Goal: Task Accomplishment & Management: Complete application form

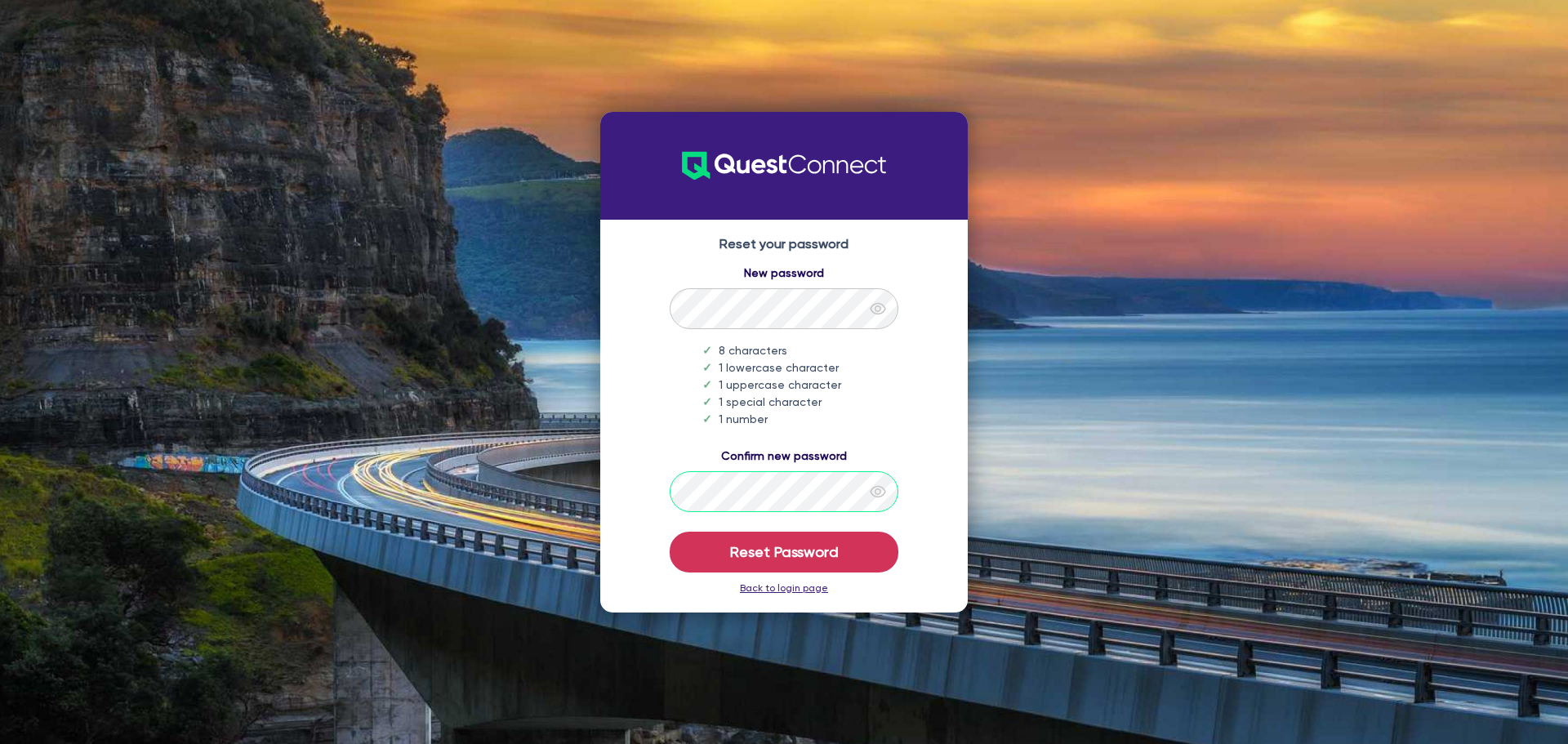
click at [670, 532] on button "Reset Password" at bounding box center [784, 553] width 229 height 41
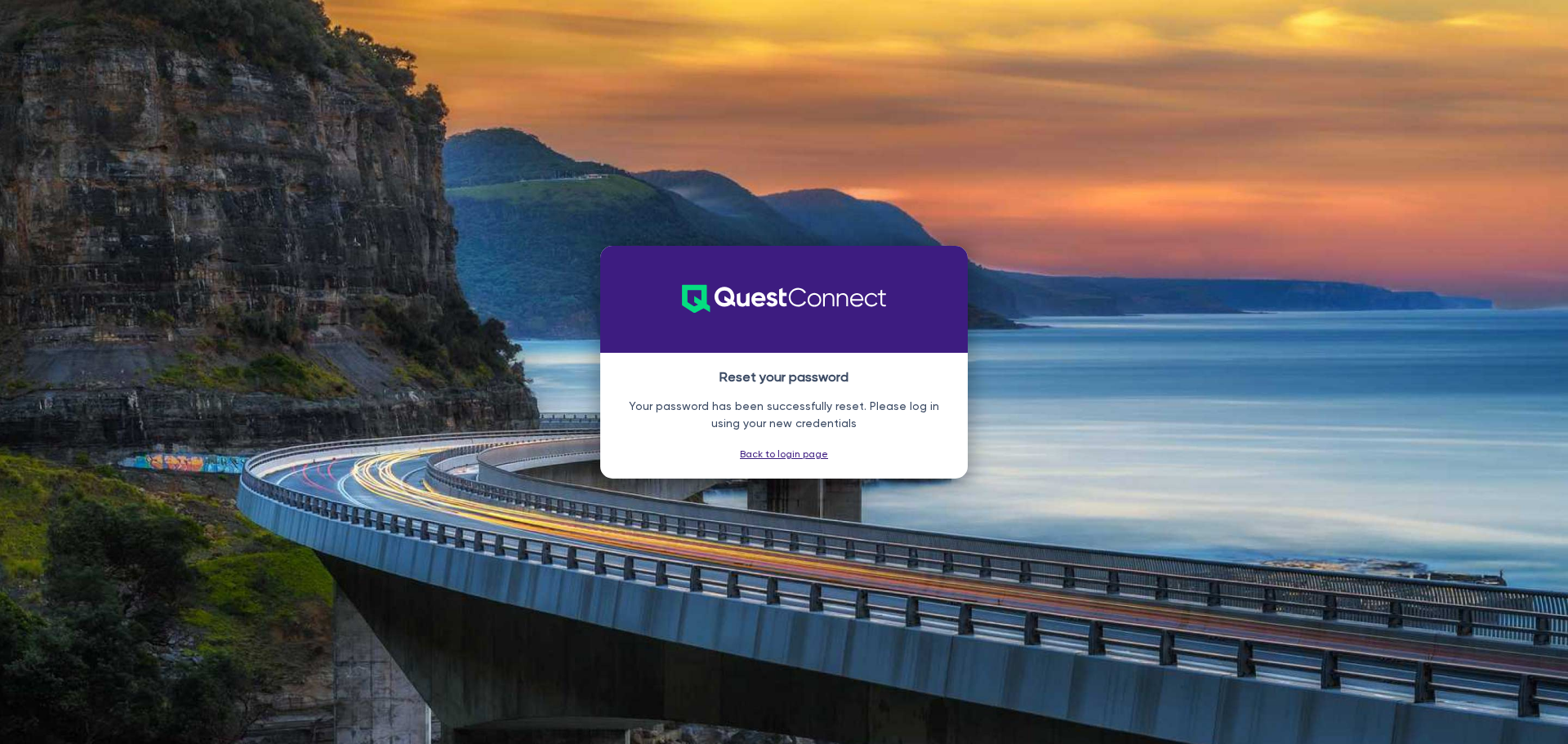
click at [783, 455] on link "Back to login page" at bounding box center [784, 454] width 89 height 12
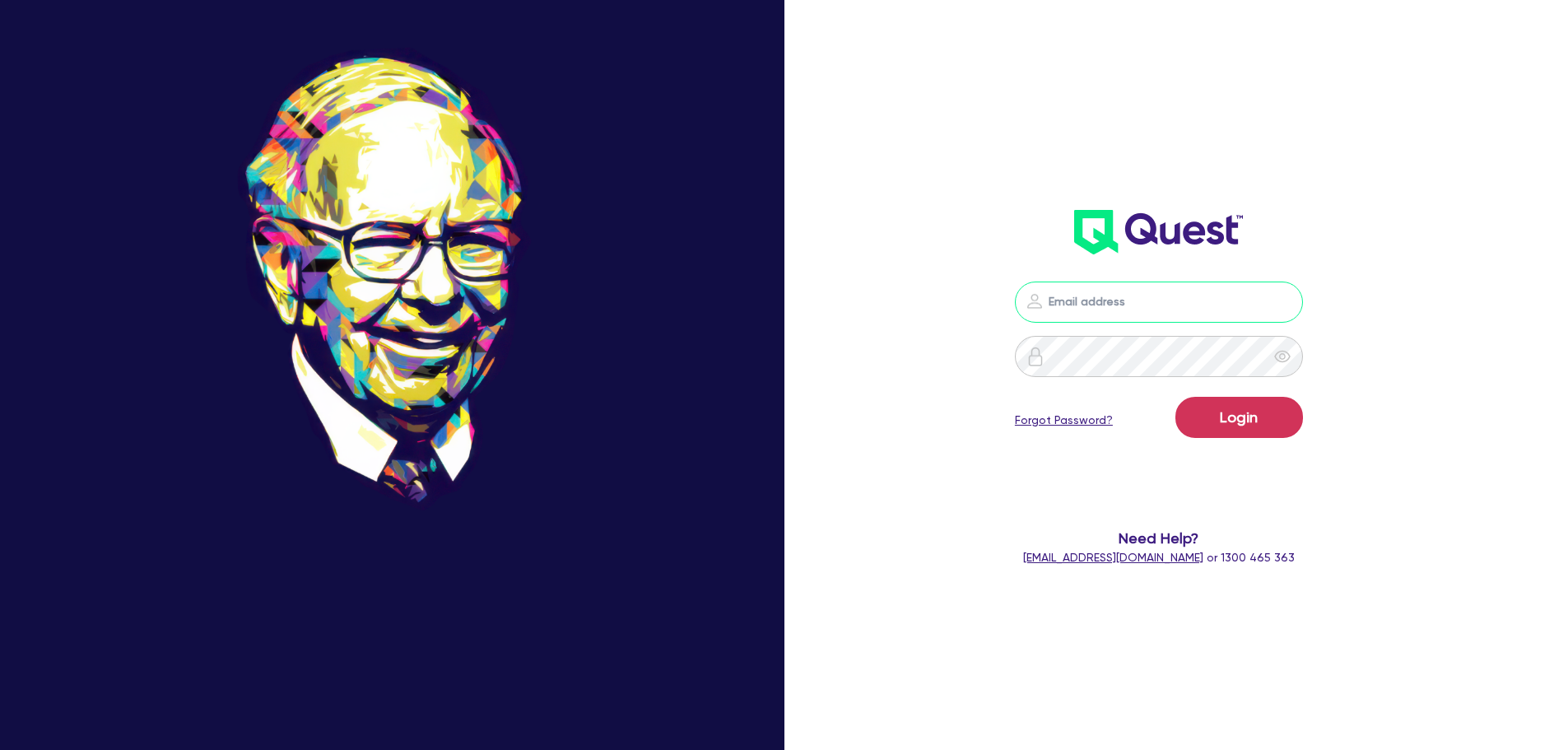
click at [1089, 305] on input "email" at bounding box center [1159, 302] width 288 height 41
paste input "[PERSON_NAME][EMAIL_ADDRESS][DOMAIN_NAME]"
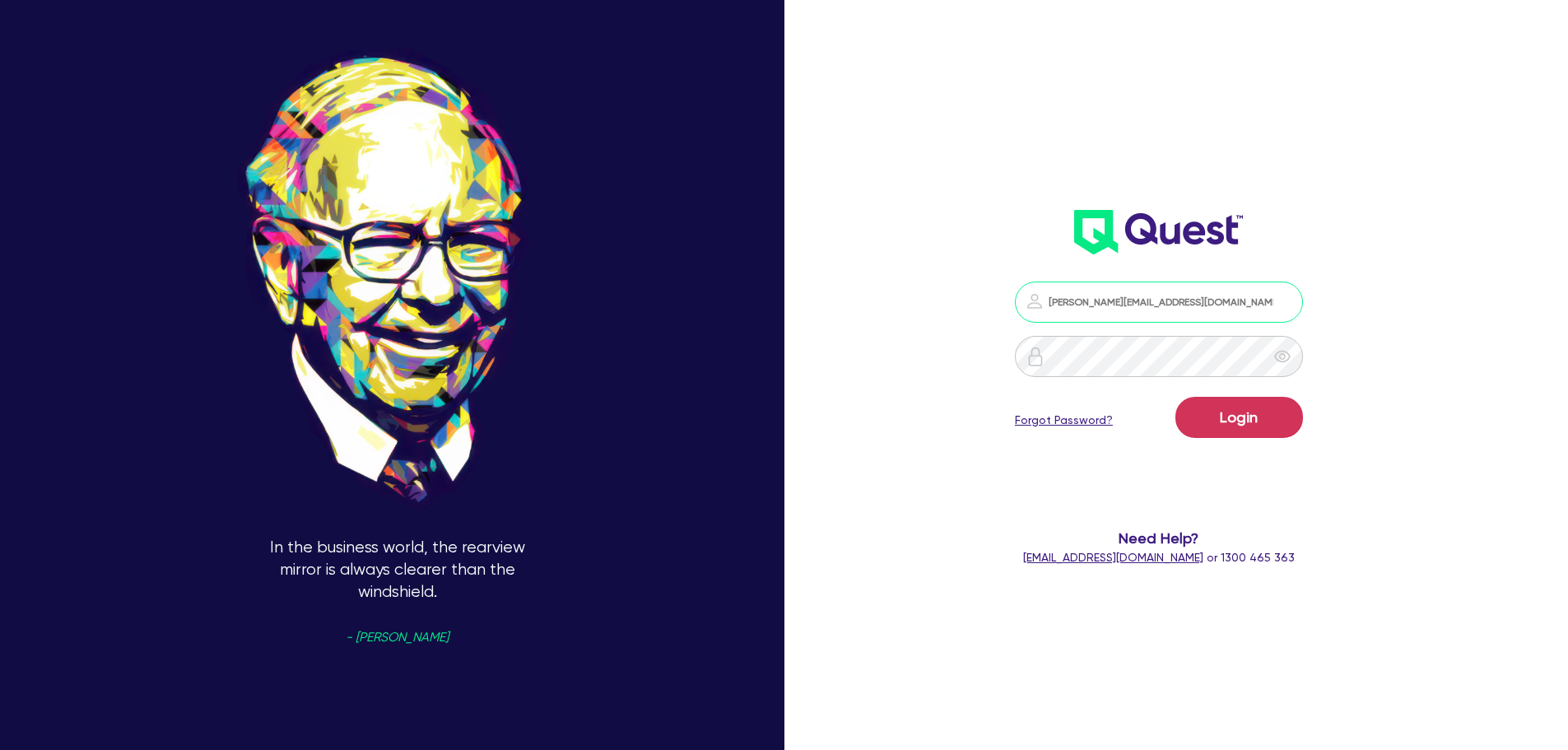
type input "[PERSON_NAME][EMAIL_ADDRESS][DOMAIN_NAME]"
click at [1176, 397] on button "Login" at bounding box center [1240, 417] width 128 height 41
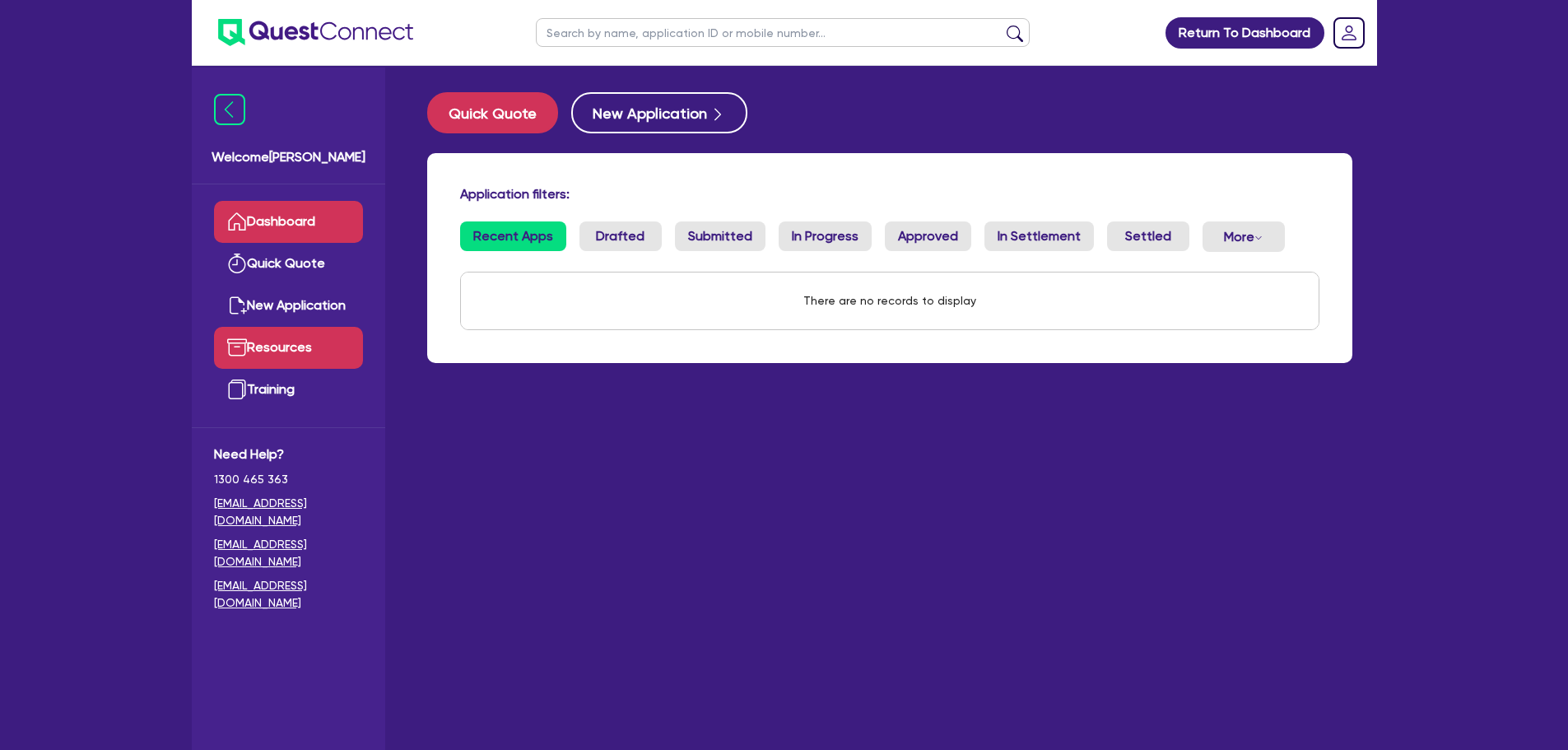
click at [309, 352] on link "Resources" at bounding box center [288, 348] width 149 height 42
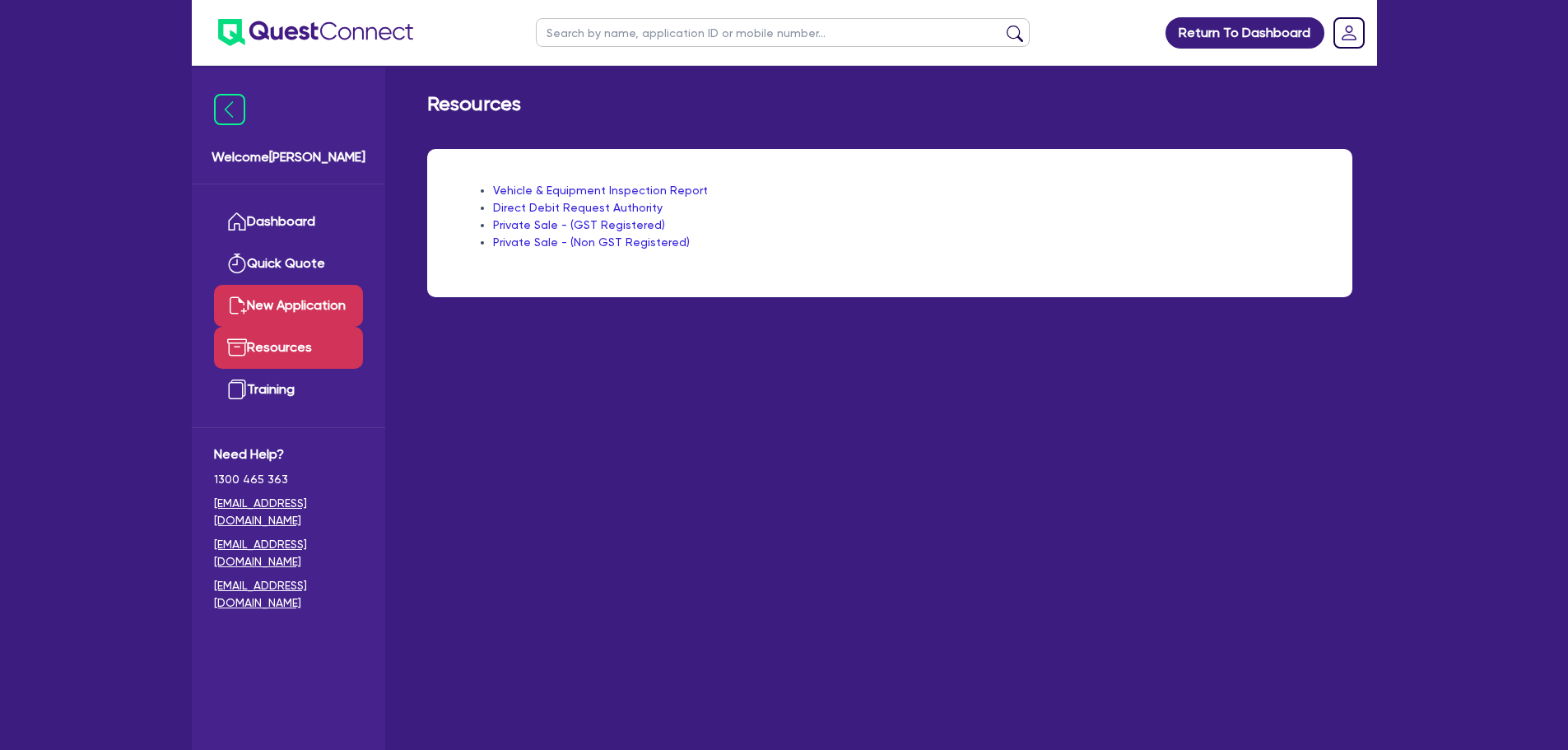
click at [316, 306] on link "New Application" at bounding box center [288, 306] width 149 height 42
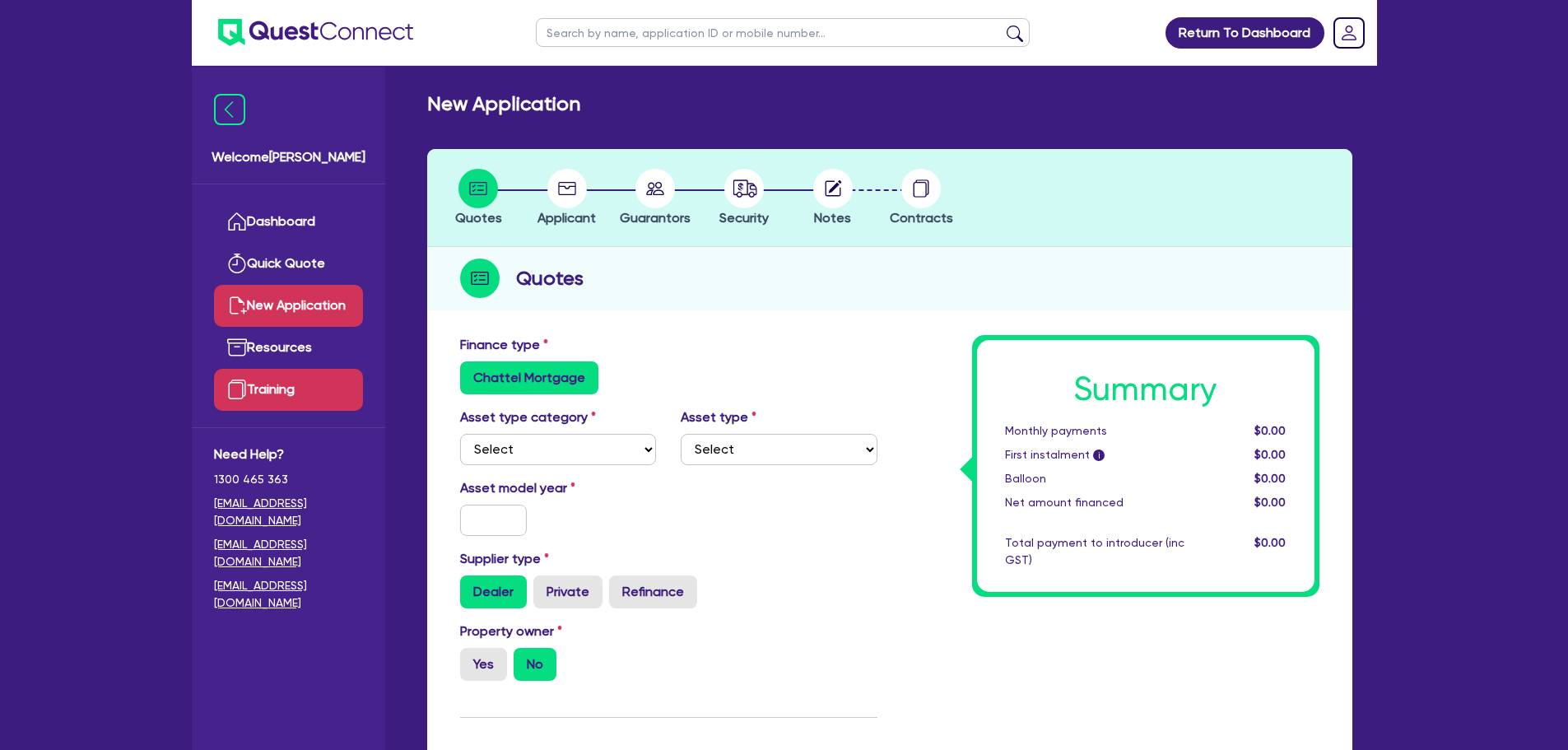
click at [287, 382] on link "Training" at bounding box center [288, 389] width 149 height 42
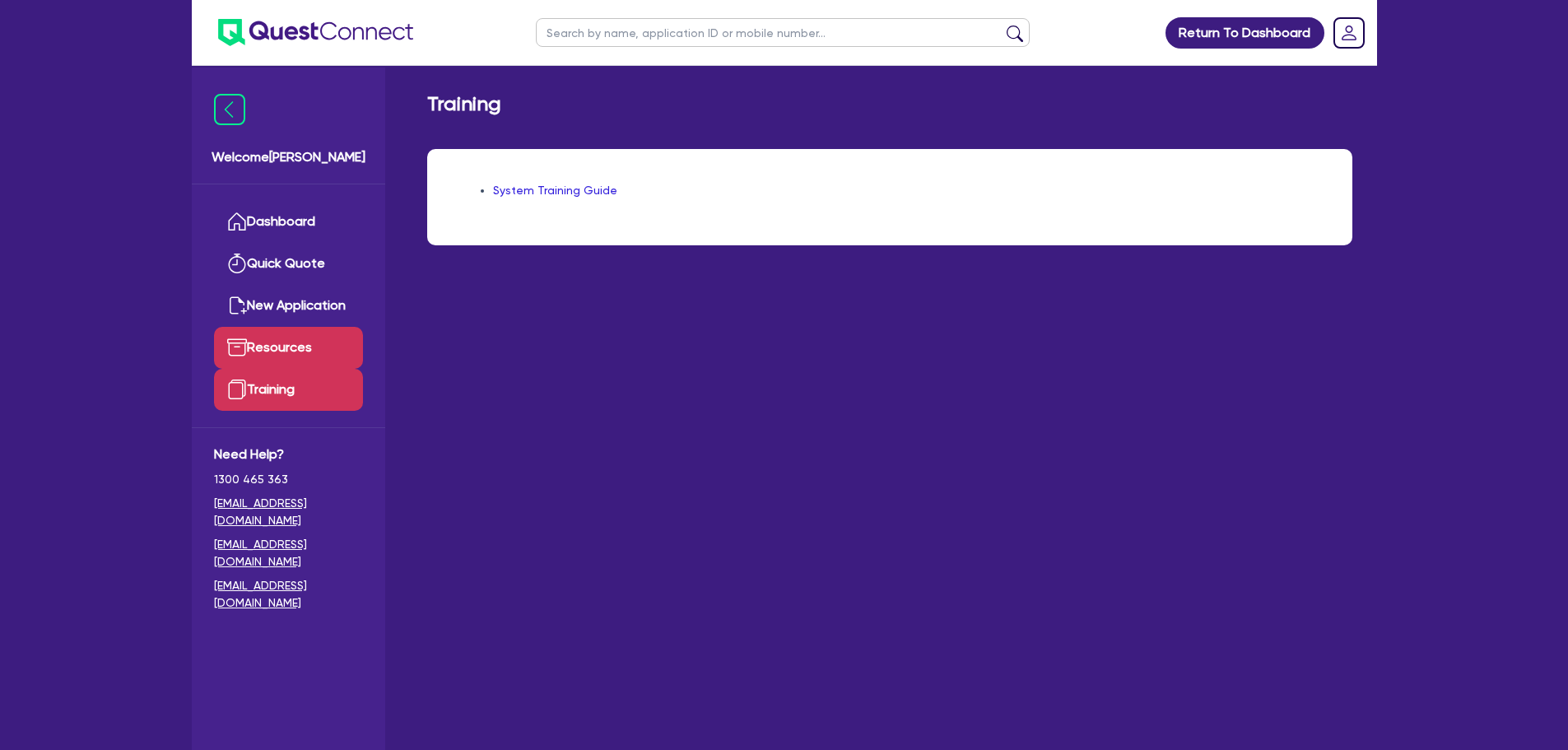
click at [289, 349] on link "Resources" at bounding box center [288, 348] width 149 height 42
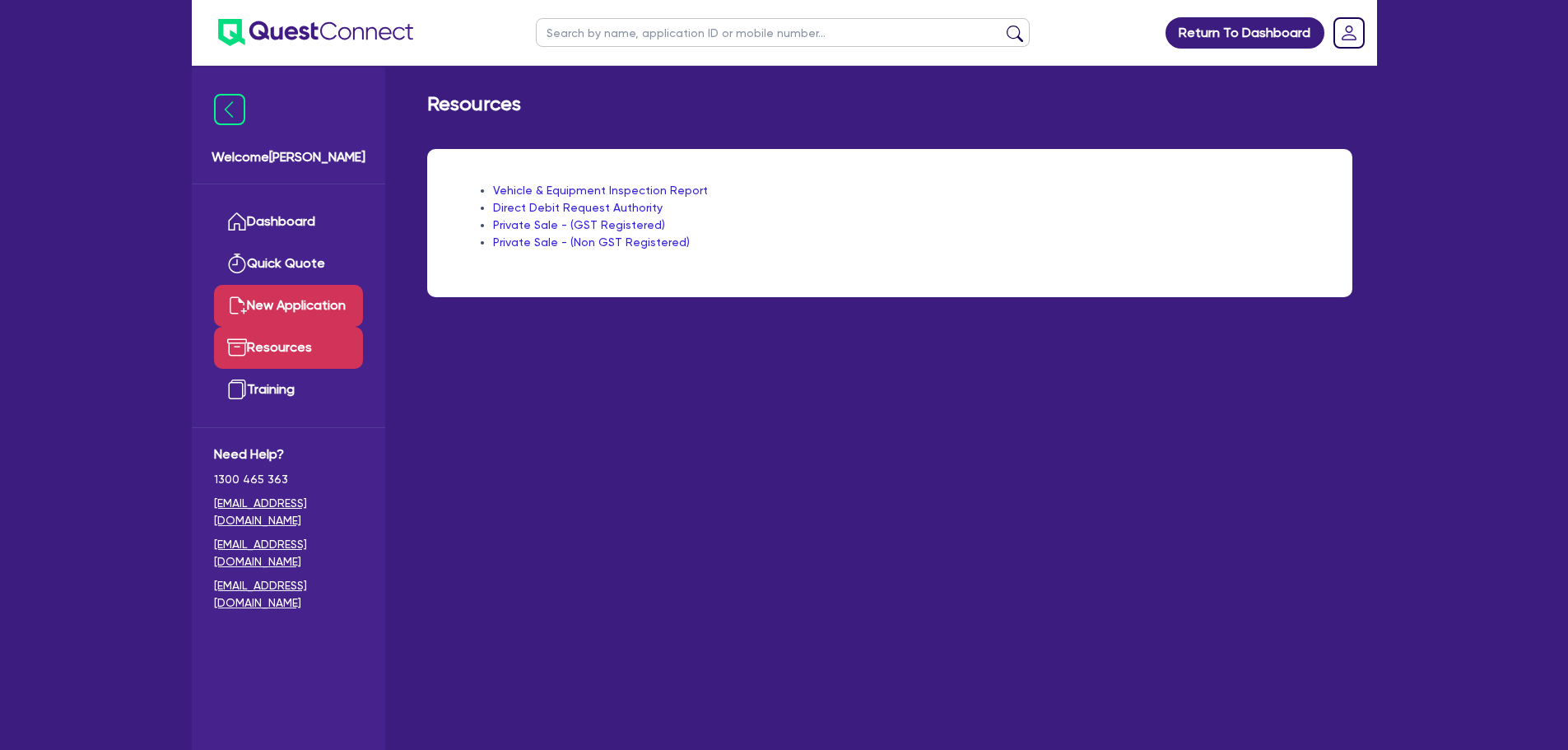
click at [291, 306] on link "New Application" at bounding box center [288, 306] width 149 height 42
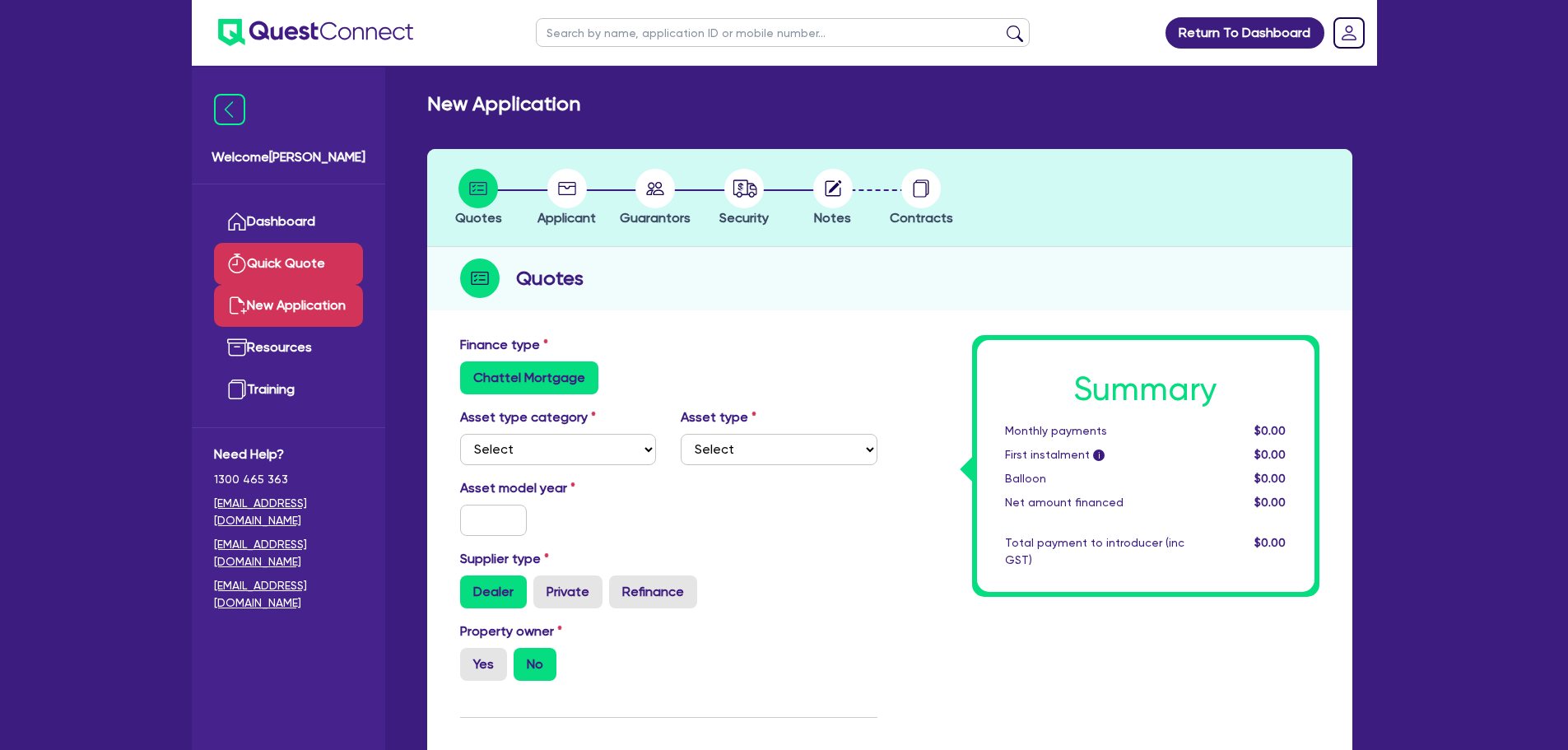
click at [295, 271] on link "Quick Quote" at bounding box center [288, 263] width 149 height 42
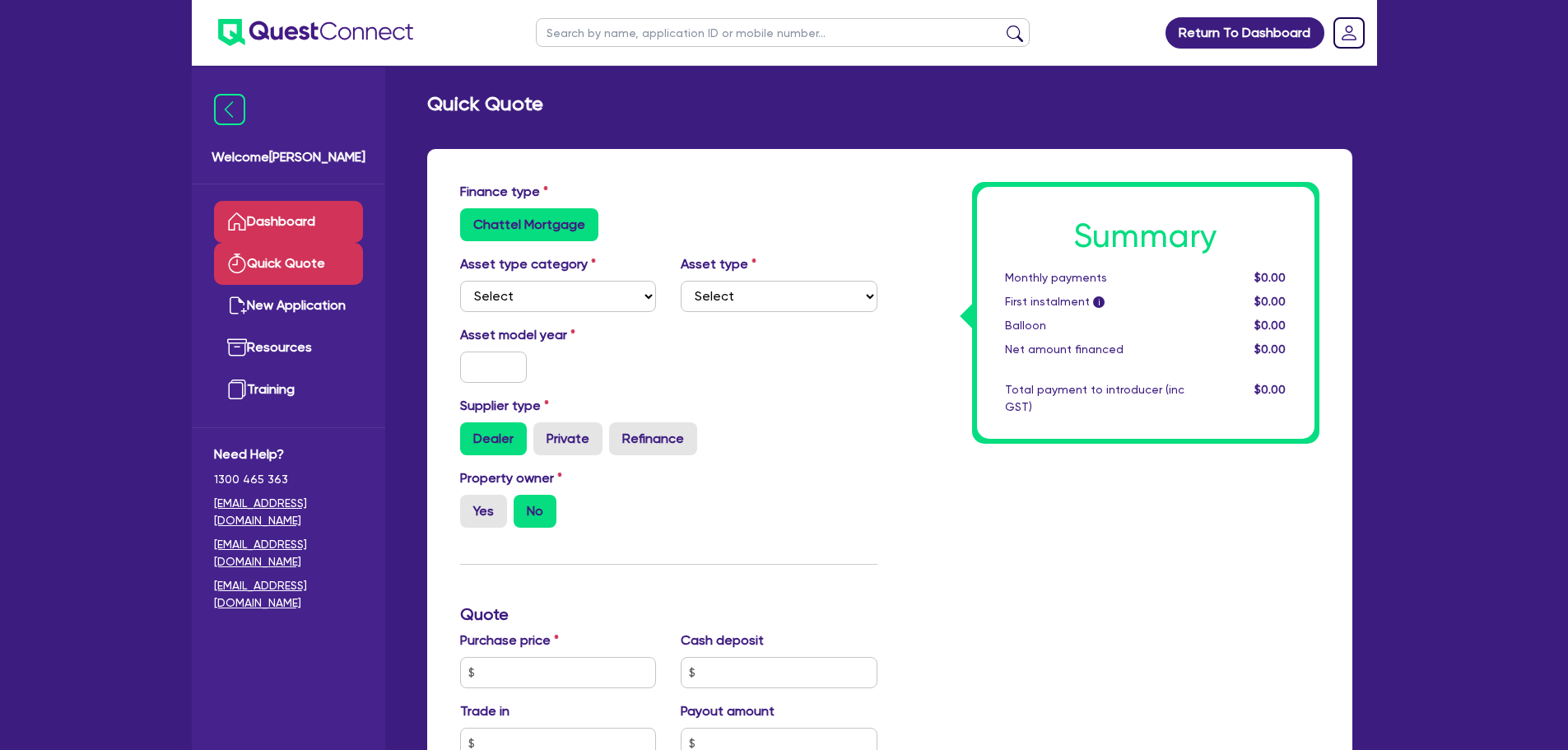
click at [298, 218] on link "Dashboard" at bounding box center [288, 222] width 149 height 42
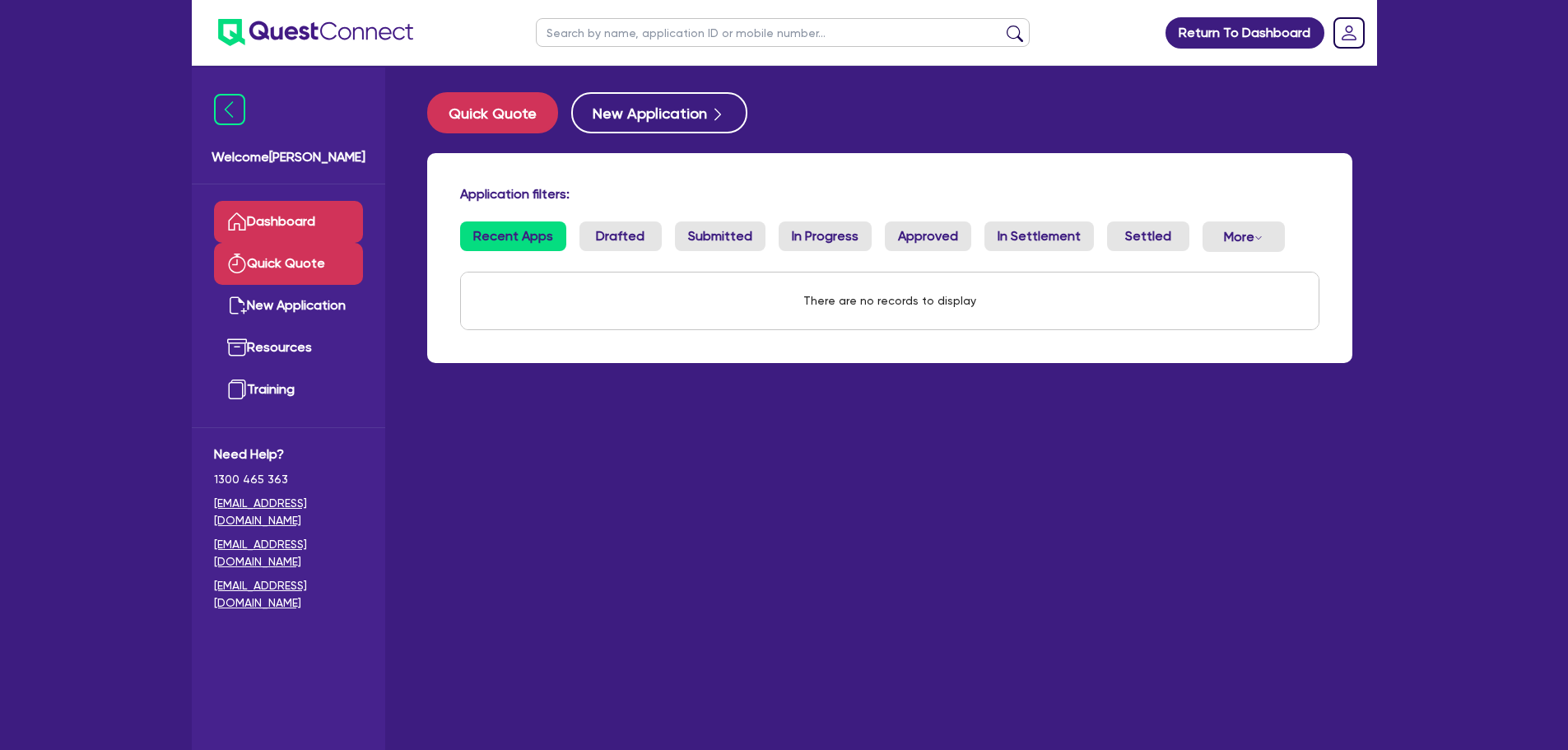
click at [293, 252] on link "Quick Quote" at bounding box center [288, 263] width 149 height 42
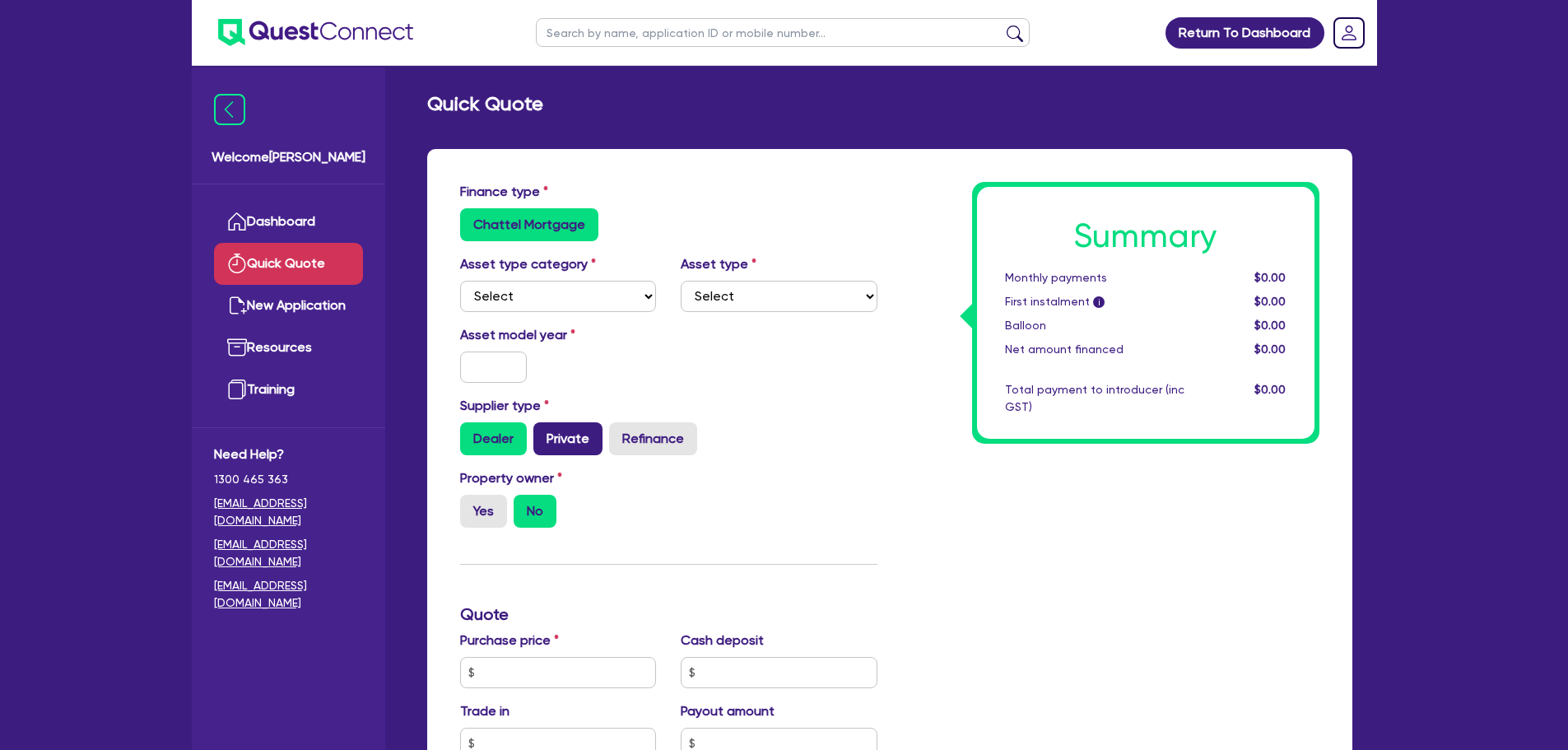
click at [555, 441] on label "Private" at bounding box center [568, 439] width 69 height 33
click at [544, 434] on input "Private" at bounding box center [539, 428] width 11 height 11
radio input "true"
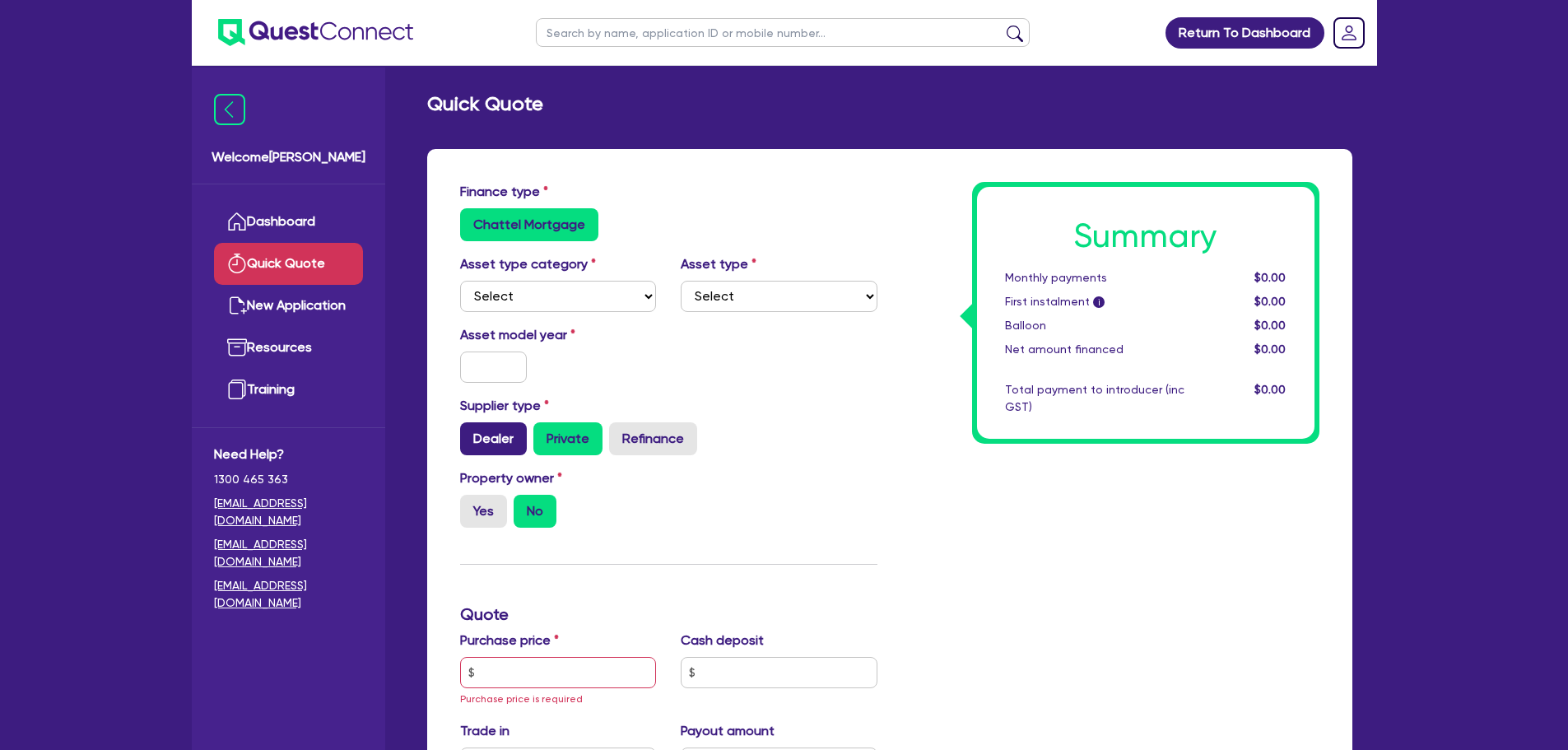
click at [481, 440] on label "Dealer" at bounding box center [494, 439] width 67 height 33
click at [471, 434] on input "Dealer" at bounding box center [466, 428] width 11 height 11
radio input "true"
click at [725, 399] on div "Supplier type Dealer Private Refinance" at bounding box center [669, 425] width 442 height 59
click at [778, 300] on select "Select" at bounding box center [779, 297] width 196 height 32
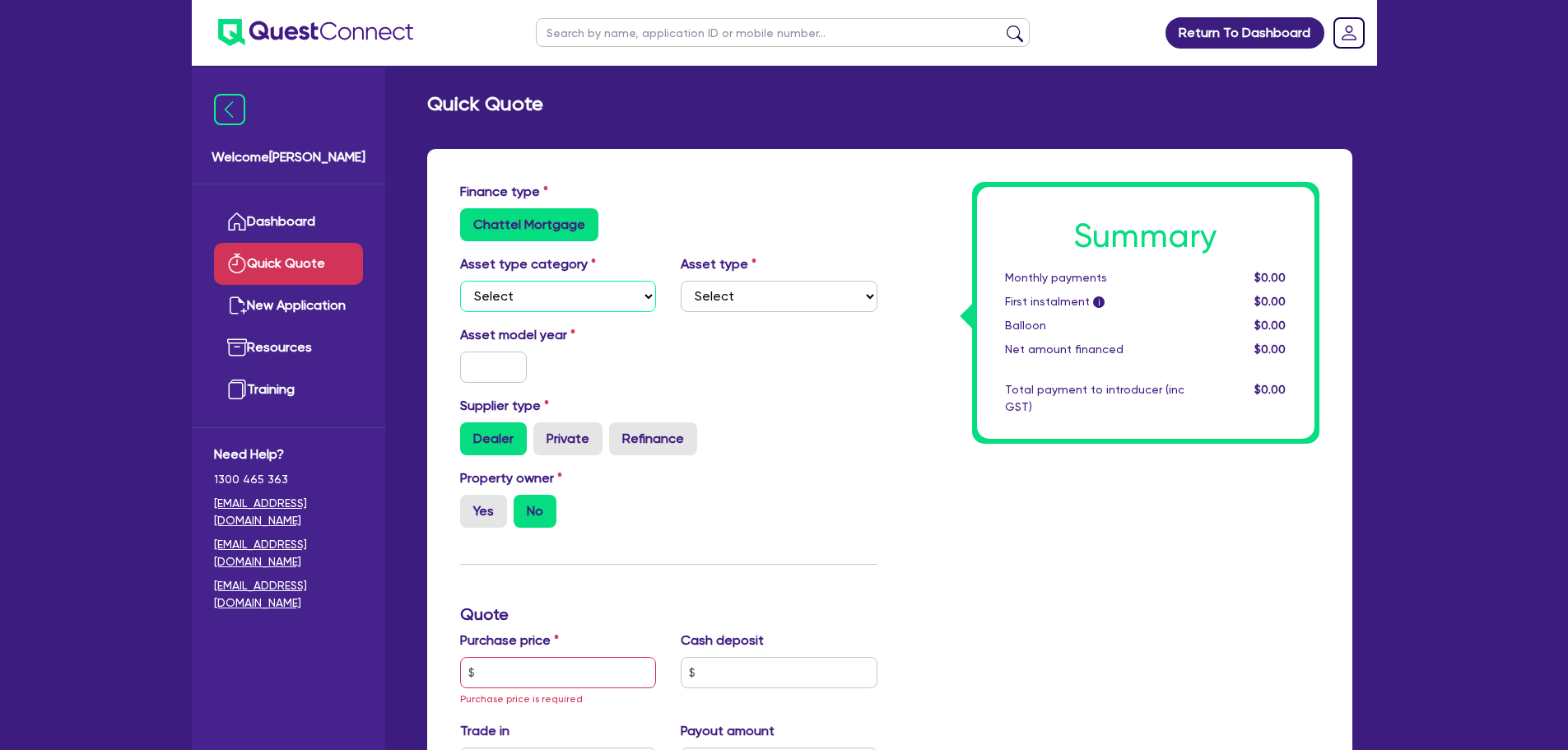
click at [633, 290] on select "Select Cars and light trucks Primary assets Secondary assets Tertiary assets" at bounding box center [559, 297] width 196 height 32
select select "PRIMARY_ASSETS"
click at [460, 281] on select "Select Cars and light trucks Primary assets Secondary assets Tertiary assets" at bounding box center [559, 297] width 196 height 32
click at [784, 296] on select "Select Heavy trucks over 4.5 tonne Trailers Bus and coaches Yellow goods and ex…" at bounding box center [779, 297] width 196 height 32
drag, startPoint x: 784, startPoint y: 296, endPoint x: 774, endPoint y: 296, distance: 10.0
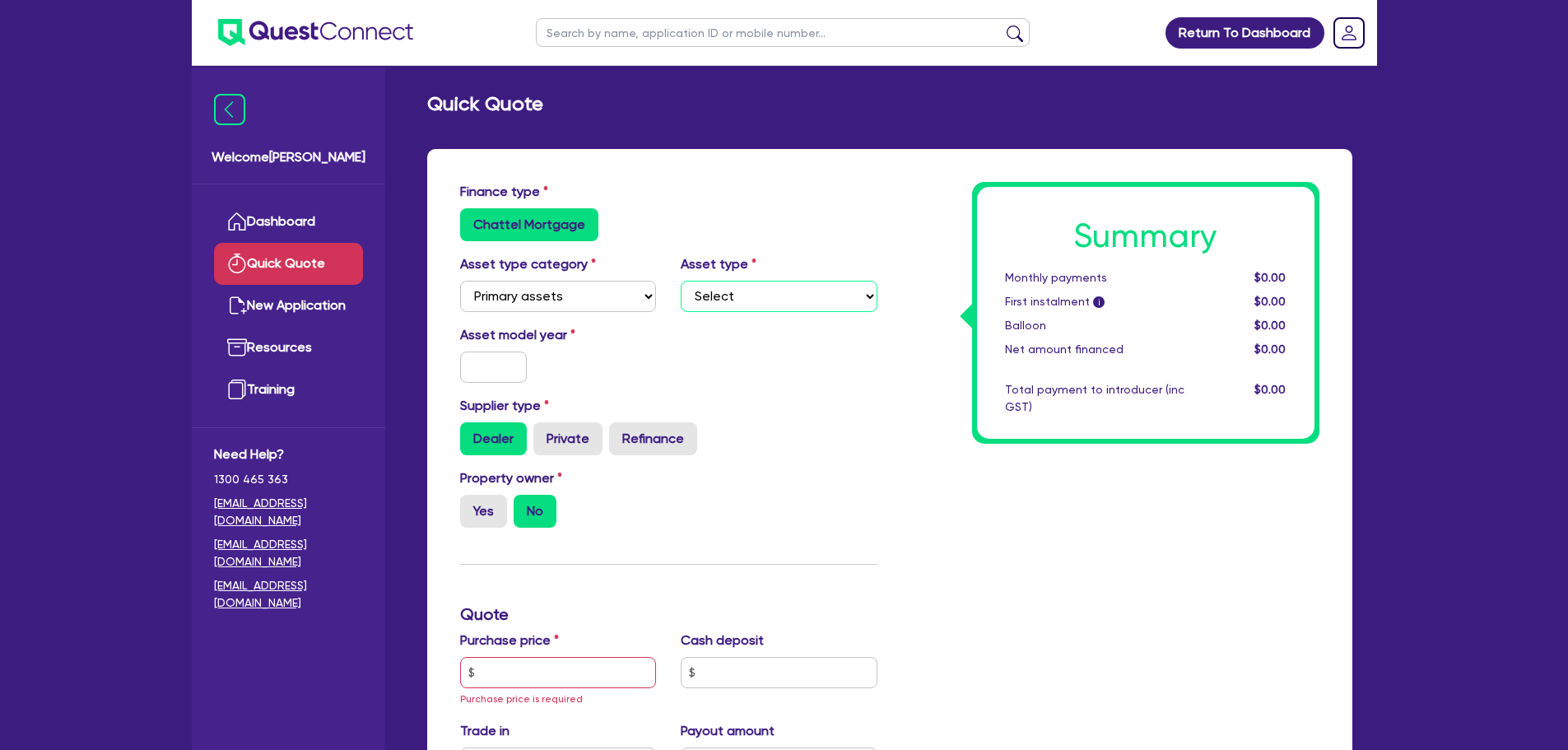
click at [784, 296] on select "Select Heavy trucks over 4.5 tonne Trailers Bus and coaches Yellow goods and ex…" at bounding box center [779, 297] width 196 height 32
click at [588, 290] on select "Select Cars and light trucks Primary assets Secondary assets Tertiary assets" at bounding box center [559, 297] width 196 height 32
select select
click at [460, 281] on select "Select Cars and light trucks Primary assets Secondary assets Tertiary assets" at bounding box center [559, 297] width 196 height 32
drag, startPoint x: 816, startPoint y: 193, endPoint x: 866, endPoint y: 212, distance: 53.5
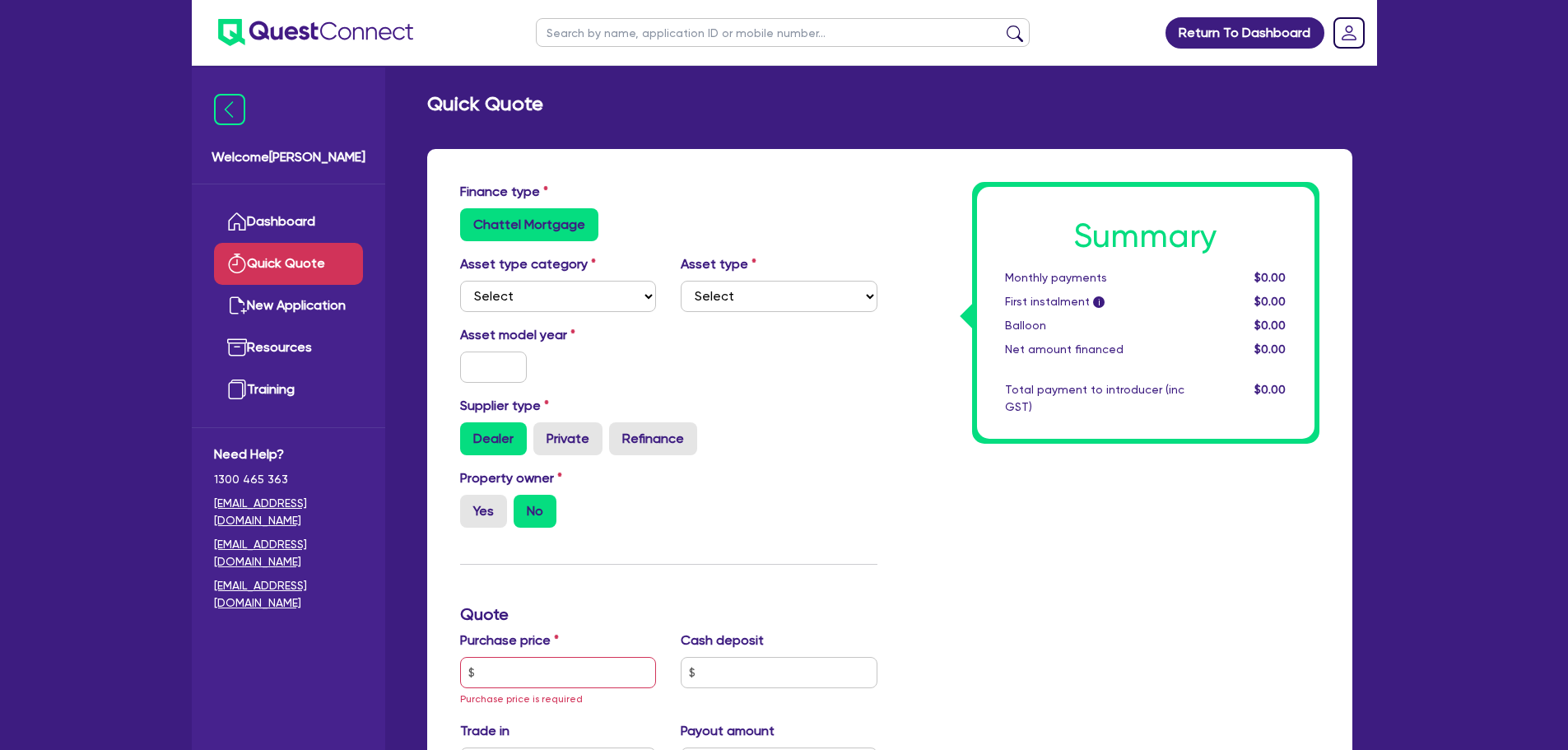
click at [820, 191] on div "Finance type Chattel Mortgage" at bounding box center [669, 212] width 442 height 59
